Goal: Transaction & Acquisition: Purchase product/service

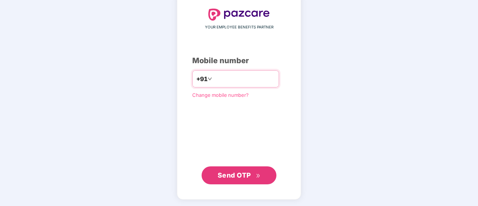
scroll to position [41, 0]
click at [214, 79] on input "number" at bounding box center [244, 79] width 61 height 12
type input "**********"
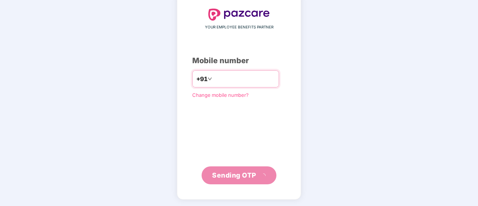
scroll to position [37, 0]
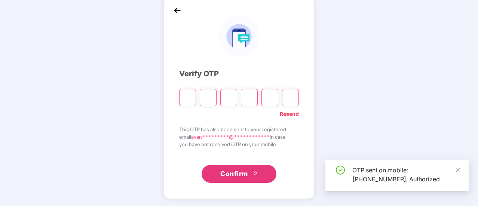
type input "*"
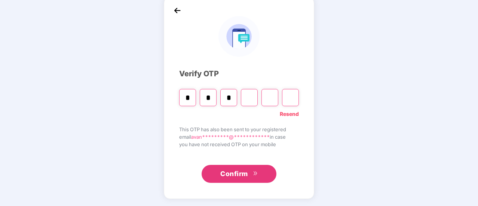
type input "*"
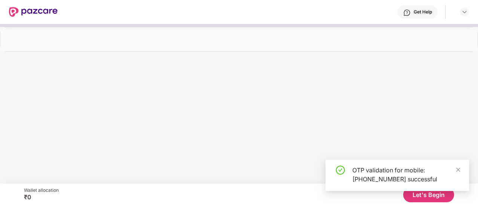
scroll to position [0, 0]
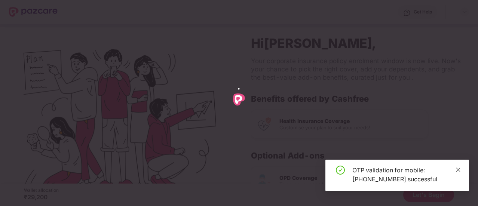
click at [458, 168] on icon "close" at bounding box center [458, 169] width 5 height 5
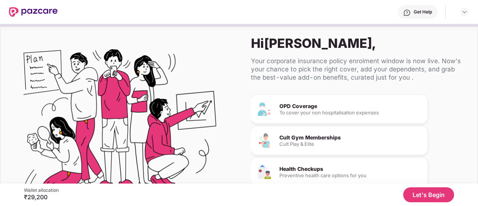
scroll to position [78, 0]
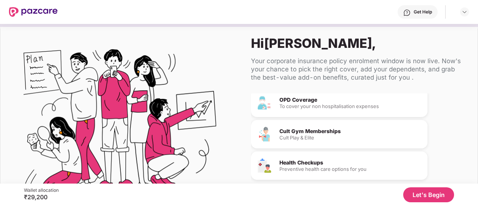
click at [315, 167] on div "Preventive health care options for you" at bounding box center [350, 169] width 142 height 5
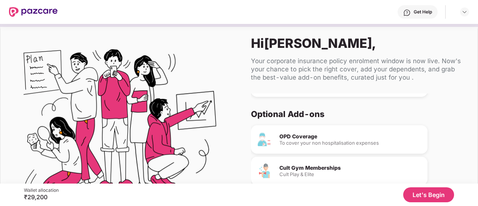
scroll to position [0, 0]
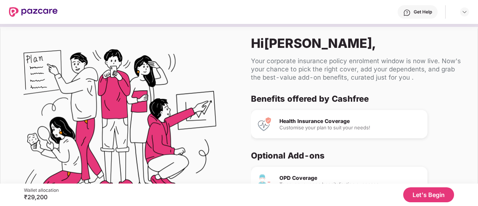
click at [432, 197] on button "Let's Begin" at bounding box center [428, 194] width 51 height 15
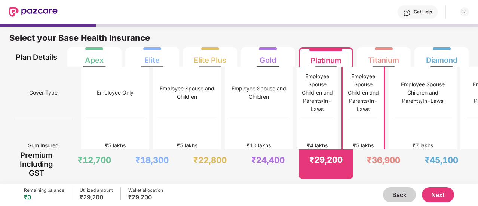
click at [348, 92] on div "Employee Spouse Children and Parents/In-Laws" at bounding box center [363, 92] width 31 height 41
click at [256, 167] on div "₹24,400" at bounding box center [268, 164] width 54 height 30
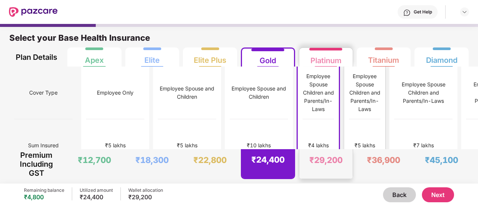
click at [339, 172] on div "₹29,200" at bounding box center [326, 164] width 54 height 30
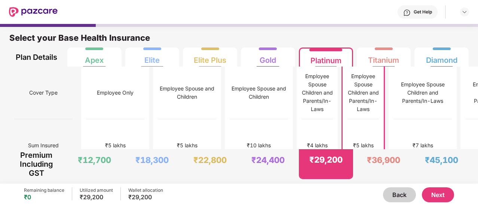
click at [432, 191] on button "Next" at bounding box center [438, 194] width 32 height 15
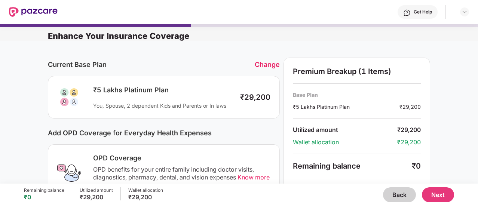
click at [394, 197] on button "Back" at bounding box center [399, 194] width 33 height 15
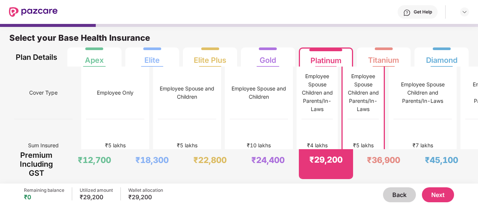
click at [431, 193] on button "Next" at bounding box center [438, 194] width 32 height 15
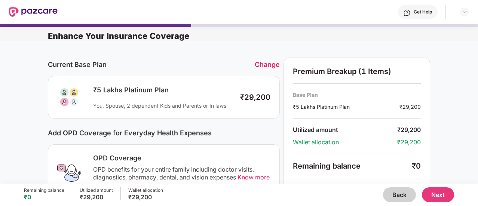
click at [402, 193] on button "Back" at bounding box center [399, 194] width 33 height 15
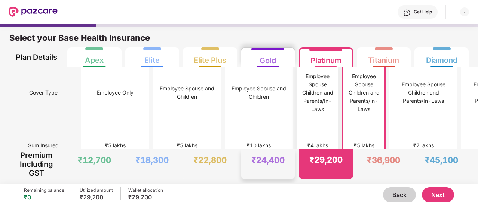
click at [302, 141] on div "₹4 lakhs" at bounding box center [317, 145] width 31 height 53
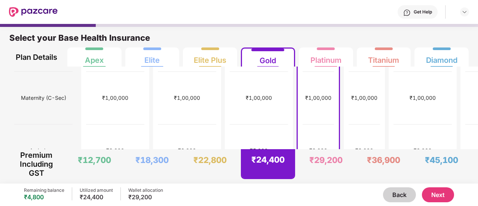
scroll to position [312, 0]
click at [442, 194] on button "Next" at bounding box center [438, 194] width 32 height 15
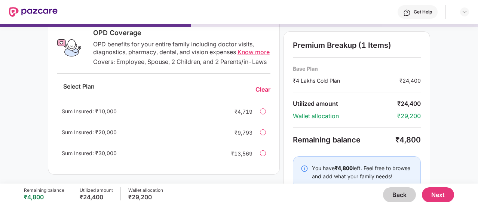
scroll to position [144, 0]
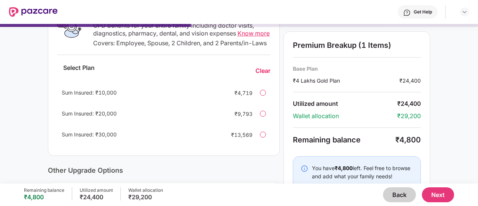
click at [261, 96] on div at bounding box center [263, 93] width 6 height 6
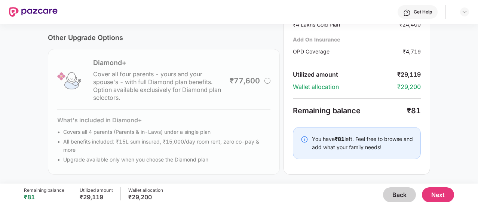
scroll to position [285, 0]
click at [440, 193] on button "Next" at bounding box center [438, 194] width 32 height 15
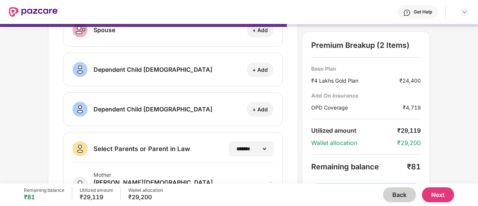
scroll to position [0, 0]
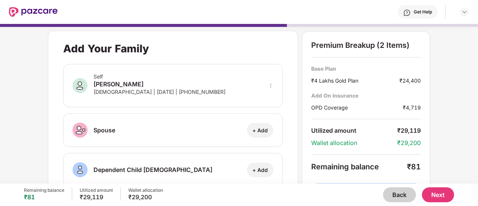
click at [437, 191] on button "Next" at bounding box center [438, 194] width 32 height 15
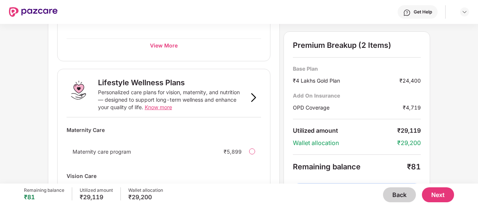
scroll to position [544, 0]
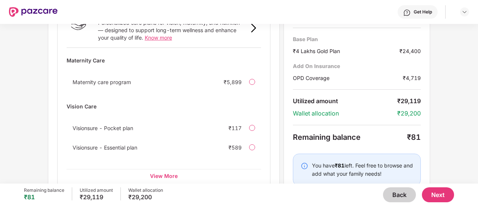
click at [442, 192] on button "Next" at bounding box center [438, 194] width 32 height 15
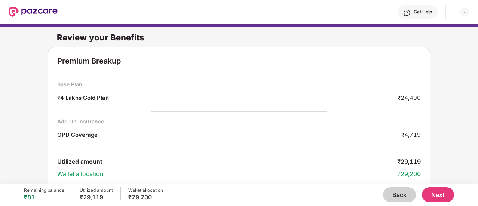
scroll to position [28, 0]
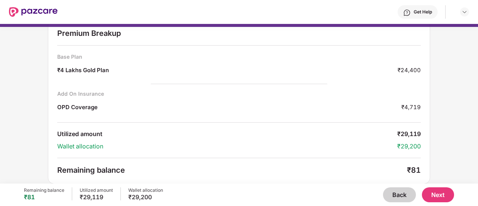
click at [442, 197] on button "Next" at bounding box center [438, 194] width 32 height 15
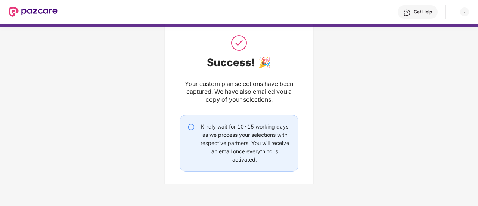
scroll to position [63, 0]
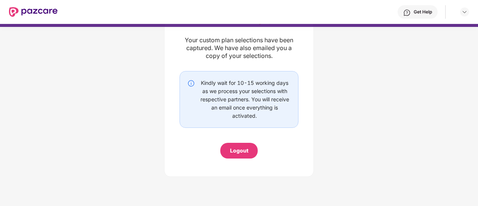
click at [242, 152] on div "Logout" at bounding box center [239, 151] width 18 height 8
